Goal: Task Accomplishment & Management: Manage account settings

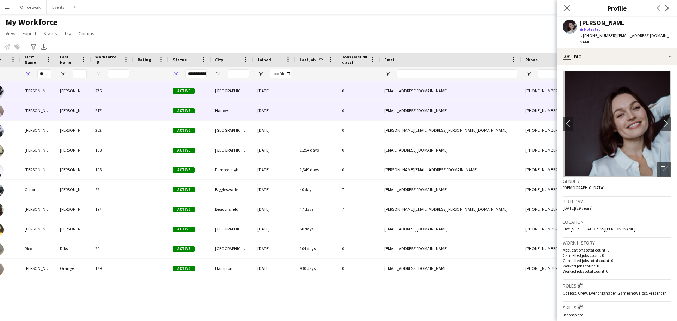
scroll to position [0, 25]
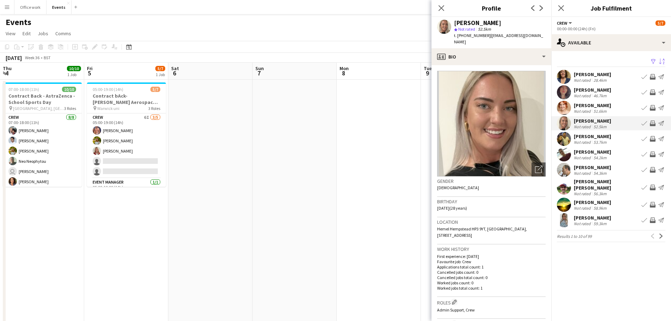
scroll to position [40, 0]
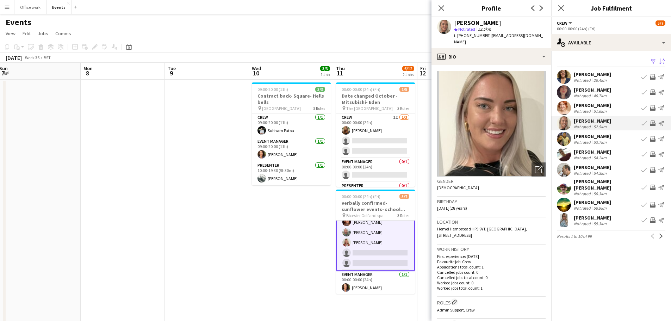
click at [207, 140] on app-date-cell at bounding box center [207, 247] width 84 height 335
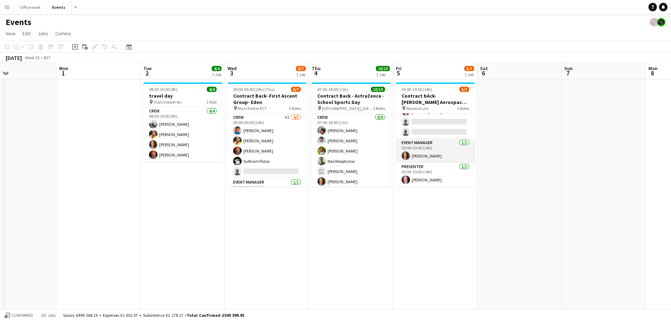
scroll to position [28, 0]
click at [437, 136] on app-card-role "Crew 5I [DATE] 05:00-19:00 (14h) [PERSON_NAME] [PERSON_NAME] [PERSON_NAME] sing…" at bounding box center [435, 117] width 79 height 65
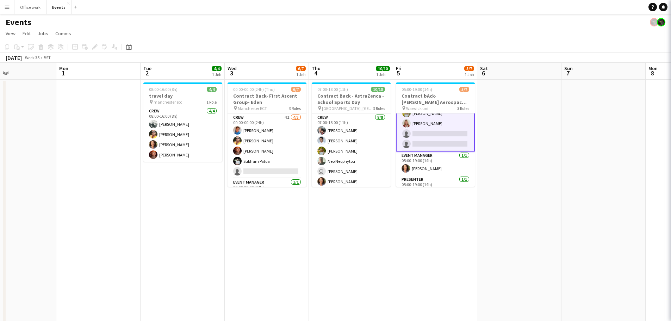
scroll to position [29, 0]
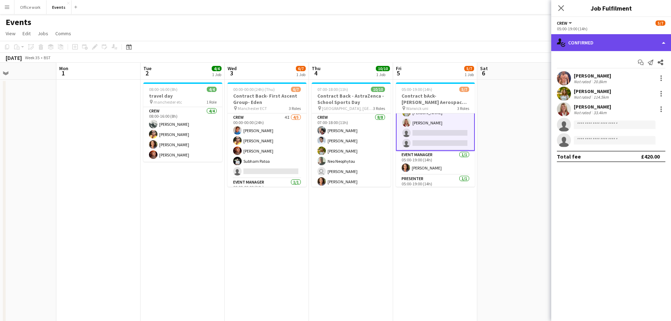
click at [608, 48] on div "single-neutral-actions-check-2 Confirmed" at bounding box center [612, 42] width 120 height 17
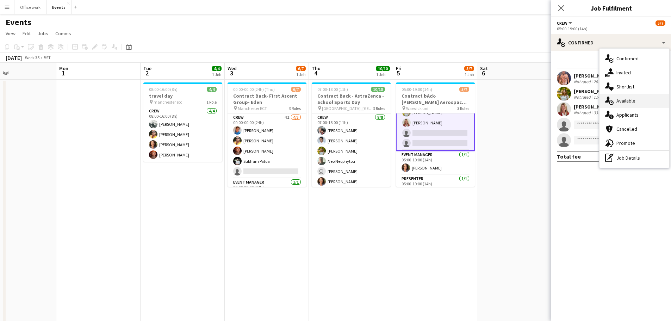
click at [627, 94] on div "single-neutral-actions-upload Available" at bounding box center [635, 101] width 70 height 14
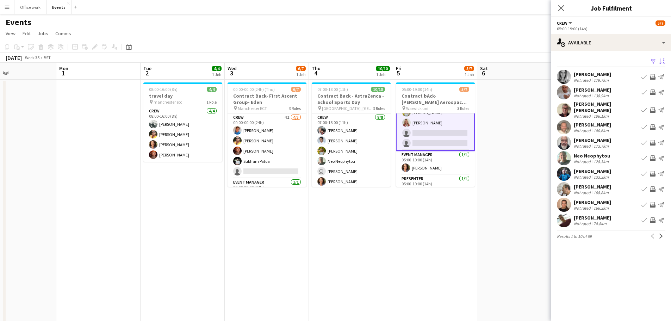
click at [663, 62] on app-icon "Sort asc" at bounding box center [662, 62] width 6 height 7
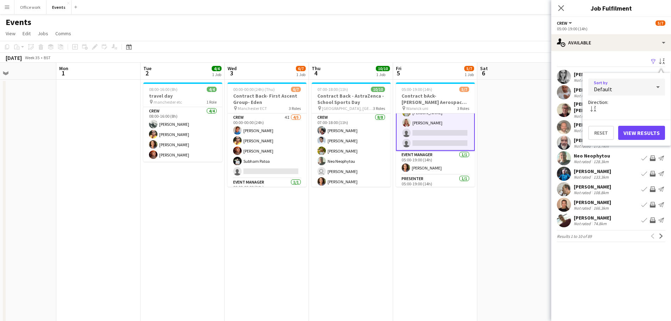
click at [625, 85] on div "Default" at bounding box center [620, 87] width 63 height 17
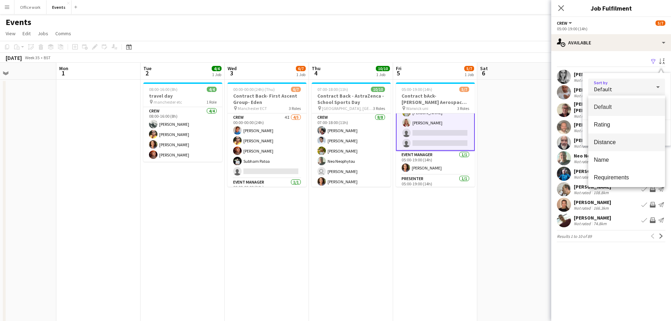
click at [618, 138] on mat-option "Distance" at bounding box center [627, 143] width 77 height 18
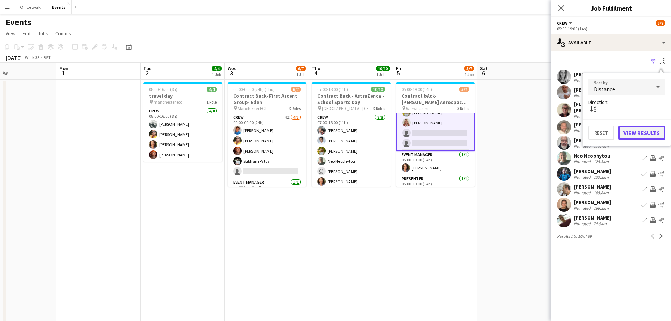
click at [638, 131] on button "View Results" at bounding box center [642, 133] width 47 height 14
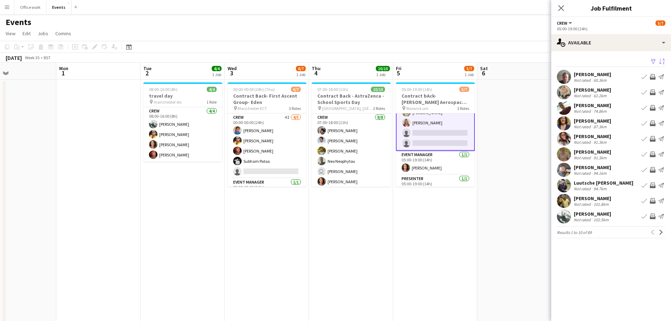
click at [651, 105] on app-icon "Invite crew" at bounding box center [653, 108] width 6 height 6
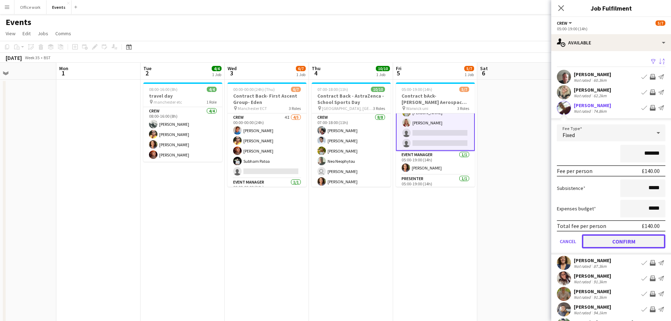
click at [624, 244] on button "Confirm" at bounding box center [624, 241] width 84 height 14
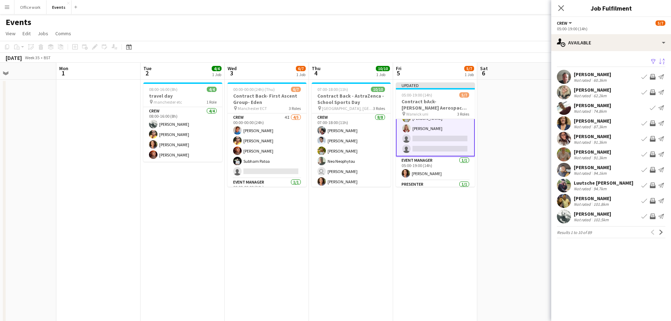
scroll to position [0, 0]
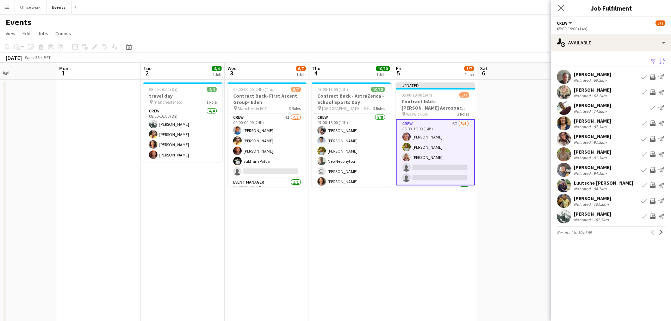
click at [592, 213] on div "[PERSON_NAME]" at bounding box center [592, 214] width 37 height 6
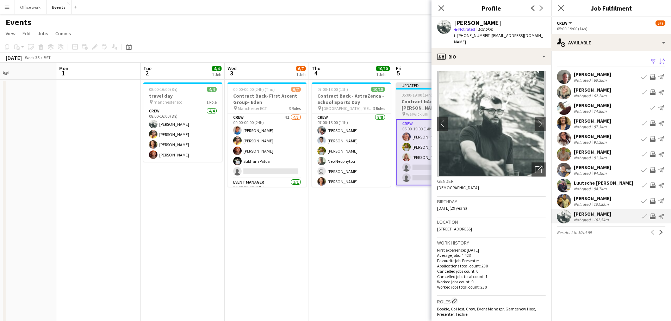
click at [414, 110] on h3 "Contract bAck-[PERSON_NAME] Aerospace- Diamond dome" at bounding box center [435, 104] width 79 height 13
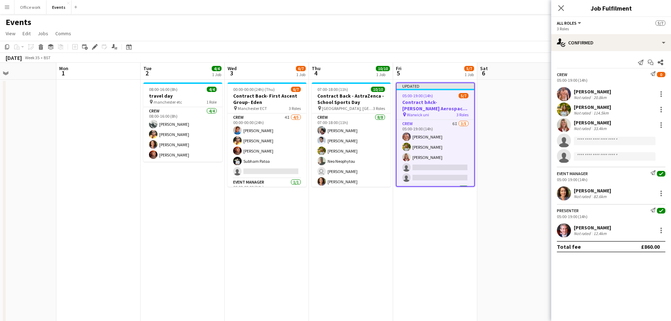
click at [456, 96] on div "05:00-19:00 (14h) 5/7" at bounding box center [436, 95] width 78 height 5
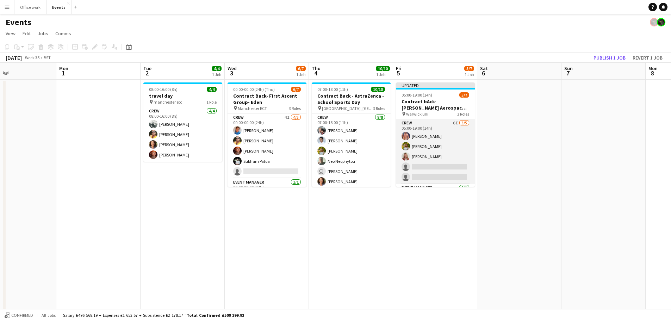
click at [433, 124] on app-card-role "Crew 6I [DATE] 05:00-19:00 (14h) [PERSON_NAME] [PERSON_NAME] [PERSON_NAME] sing…" at bounding box center [435, 151] width 79 height 65
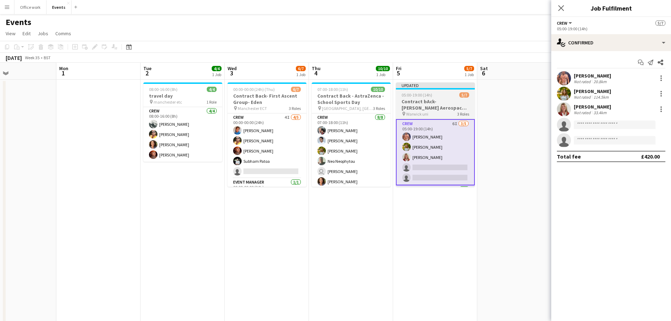
click at [448, 116] on div "pin Warwick uni 3 Roles" at bounding box center [435, 114] width 79 height 6
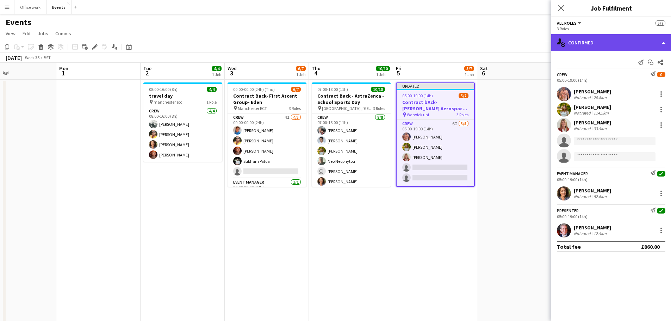
click at [618, 40] on div "single-neutral-actions-check-2 Confirmed" at bounding box center [612, 42] width 120 height 17
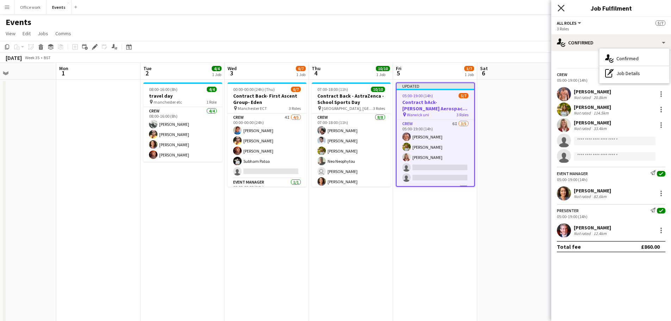
click at [560, 5] on icon "Close pop-in" at bounding box center [561, 8] width 7 height 7
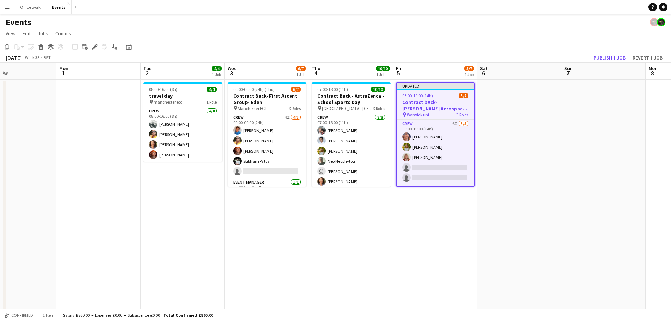
click at [540, 94] on app-date-cell at bounding box center [520, 247] width 84 height 335
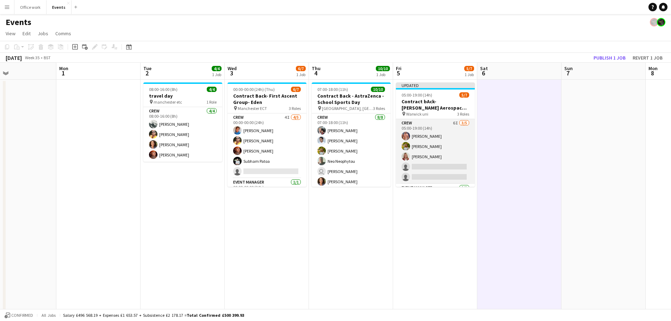
click at [436, 150] on app-card-role "Crew 6I [DATE] 05:00-19:00 (14h) [PERSON_NAME] [PERSON_NAME] [PERSON_NAME] sing…" at bounding box center [435, 151] width 79 height 65
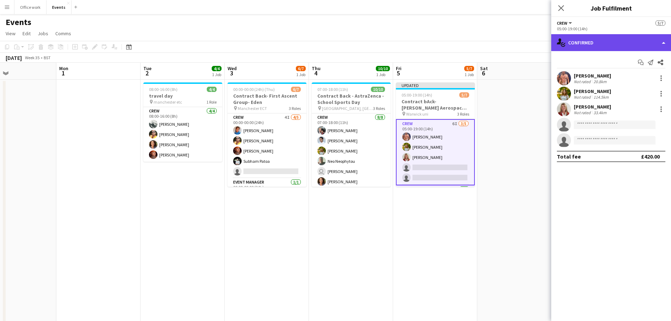
click at [612, 43] on div "single-neutral-actions-check-2 Confirmed" at bounding box center [612, 42] width 120 height 17
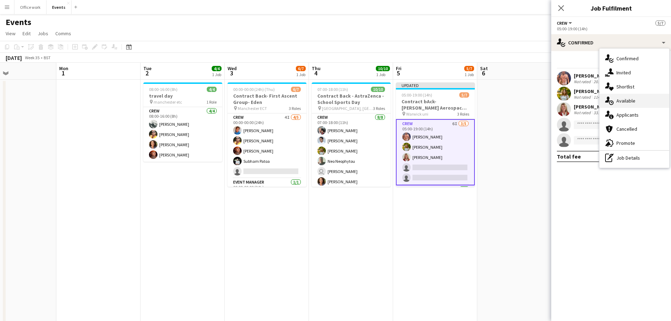
click at [618, 102] on div "single-neutral-actions-upload Available" at bounding box center [635, 101] width 70 height 14
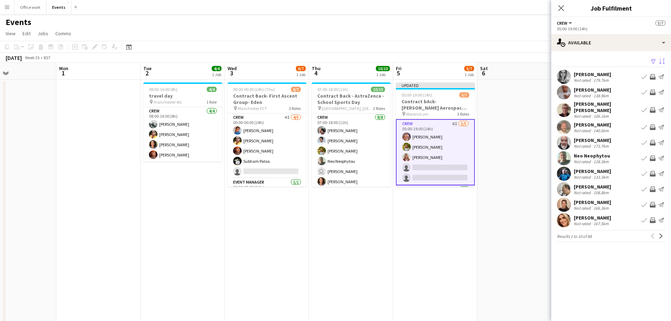
click at [659, 59] on button "Sort asc" at bounding box center [661, 61] width 8 height 8
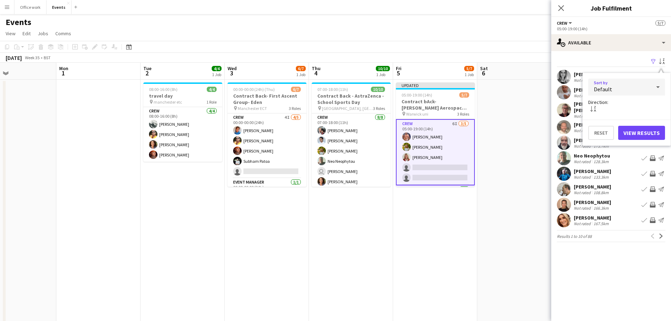
click at [631, 82] on div "Default" at bounding box center [620, 87] width 63 height 17
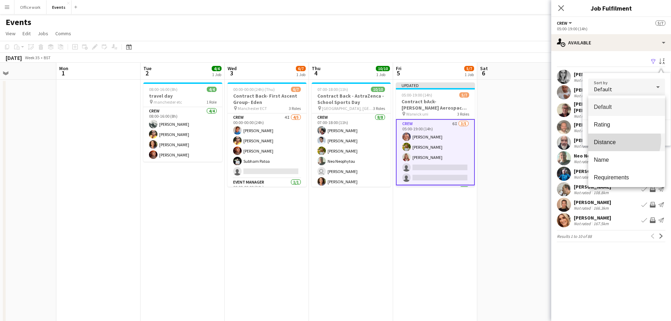
click at [619, 140] on span "Distance" at bounding box center [627, 142] width 66 height 7
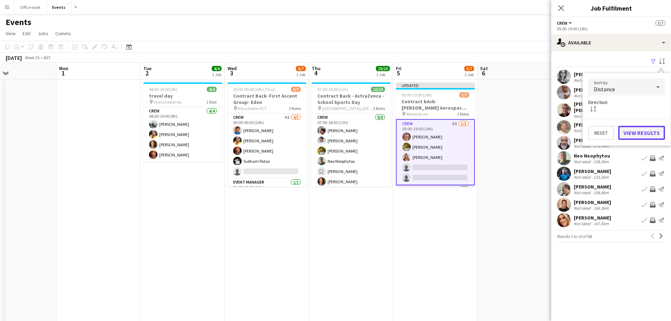
click at [646, 129] on button "View Results" at bounding box center [642, 133] width 47 height 14
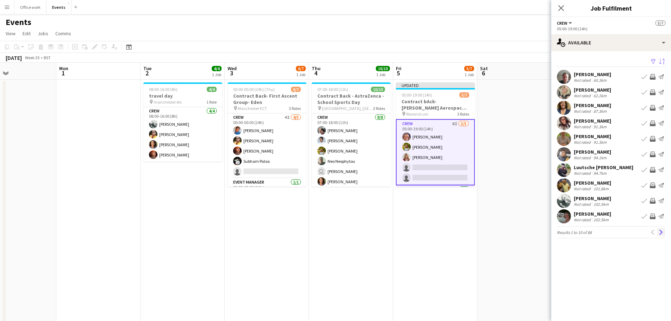
click at [659, 229] on button "Next" at bounding box center [661, 232] width 8 height 8
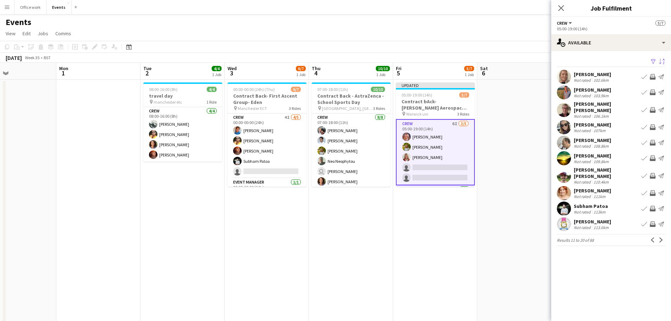
click at [659, 236] on button "Next" at bounding box center [661, 240] width 8 height 8
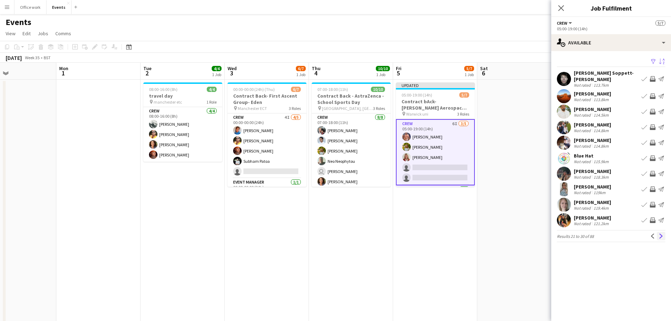
click at [663, 236] on button "Next" at bounding box center [661, 236] width 8 height 8
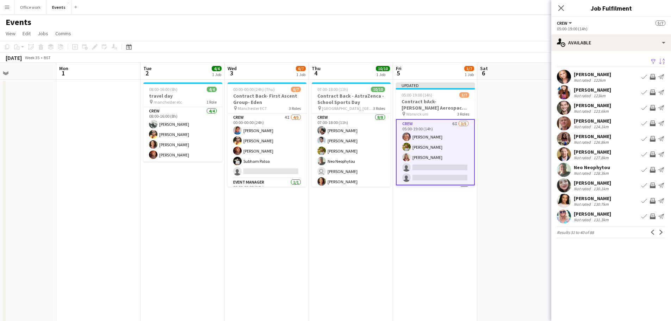
click at [663, 236] on button "Next" at bounding box center [661, 232] width 8 height 8
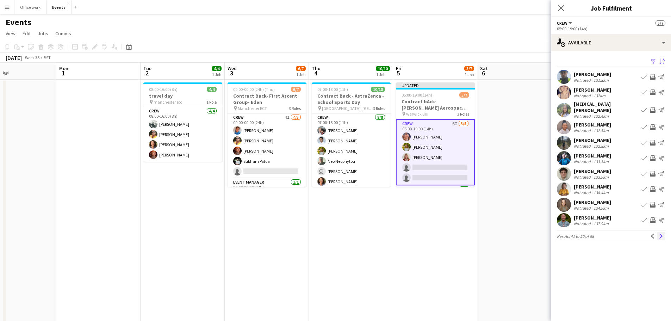
click at [662, 234] on app-icon "Next" at bounding box center [661, 236] width 5 height 5
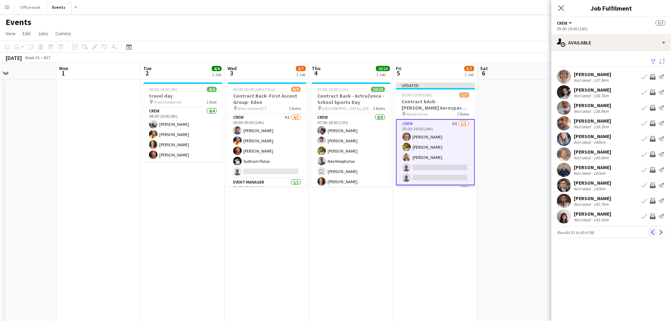
click at [652, 233] on app-icon "Previous" at bounding box center [653, 232] width 5 height 5
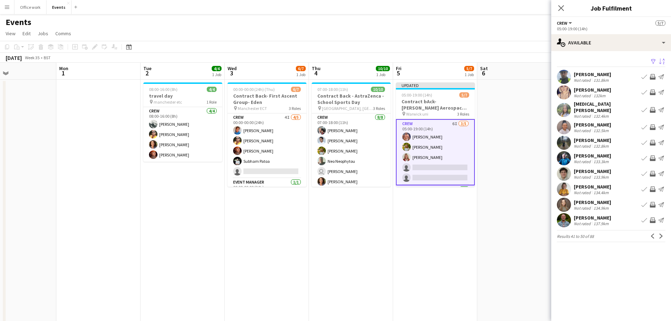
click at [533, 168] on app-date-cell at bounding box center [520, 247] width 84 height 335
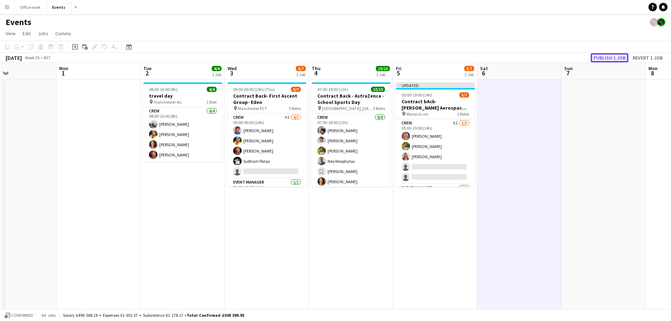
click at [610, 56] on button "Publish 1 job" at bounding box center [610, 57] width 38 height 9
